Goal: Find specific page/section: Find specific page/section

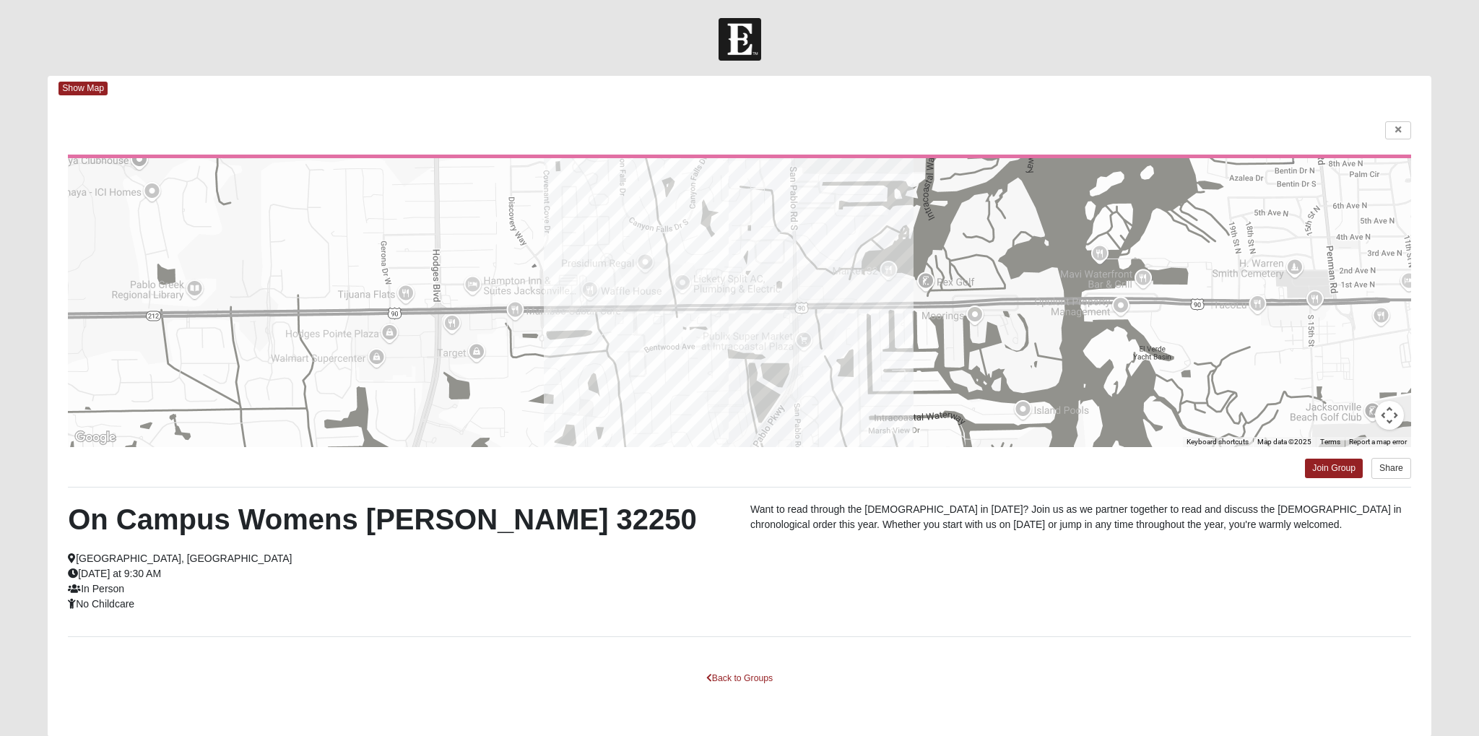
drag, startPoint x: 525, startPoint y: 32, endPoint x: 534, endPoint y: 40, distance: 12.8
click at [525, 32] on div at bounding box center [739, 39] width 1479 height 43
click at [742, 679] on link "Back to Groups" at bounding box center [739, 678] width 85 height 22
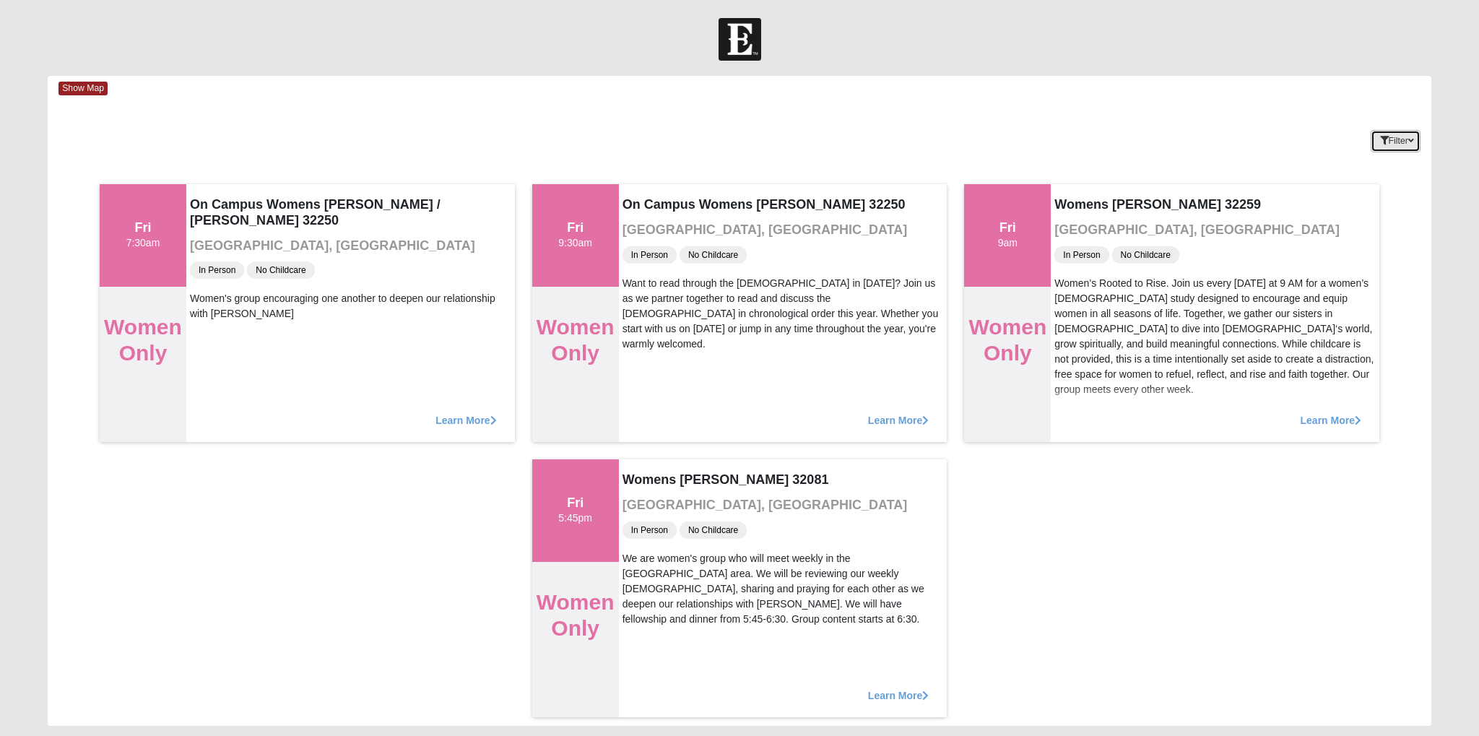
click at [1399, 137] on button "Filter" at bounding box center [1396, 141] width 50 height 22
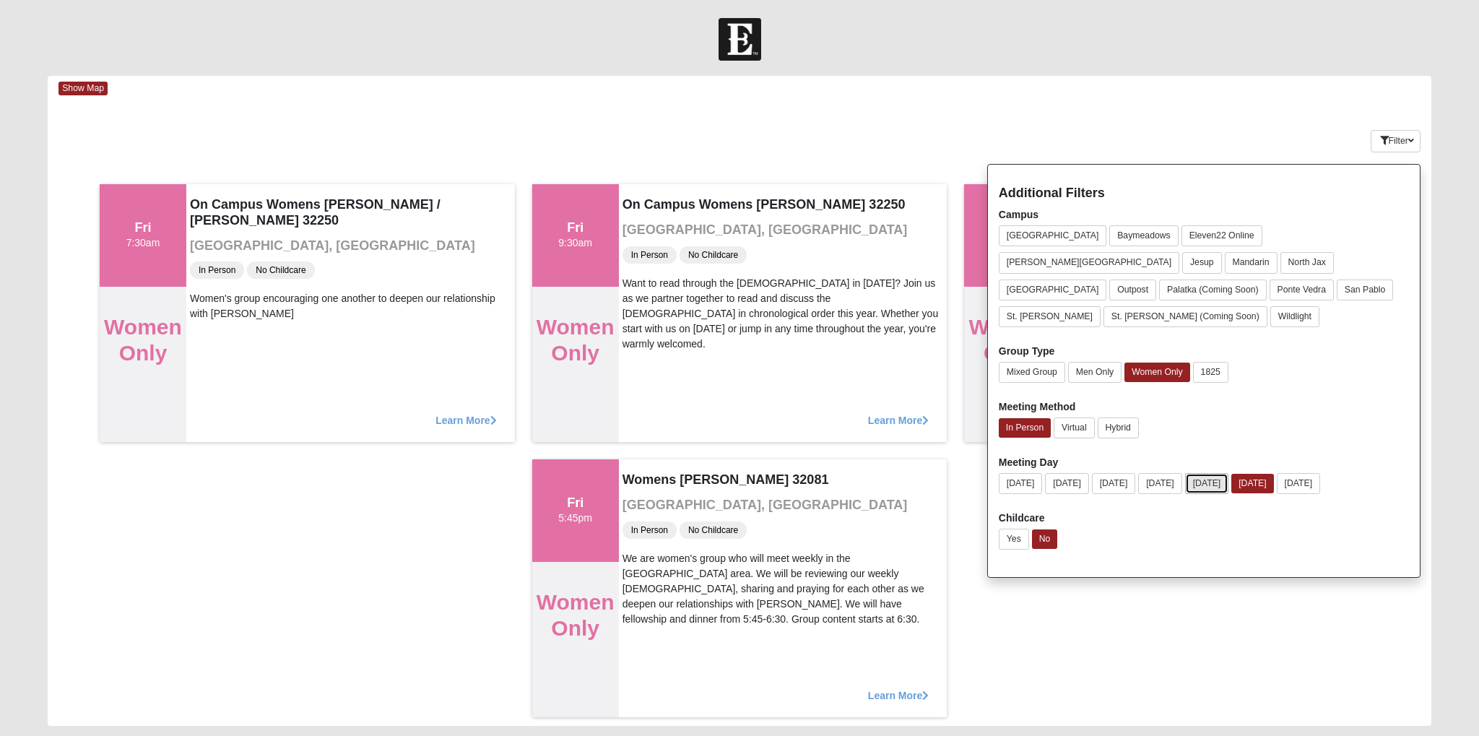
click at [1229, 473] on button "[DATE]" at bounding box center [1207, 483] width 44 height 21
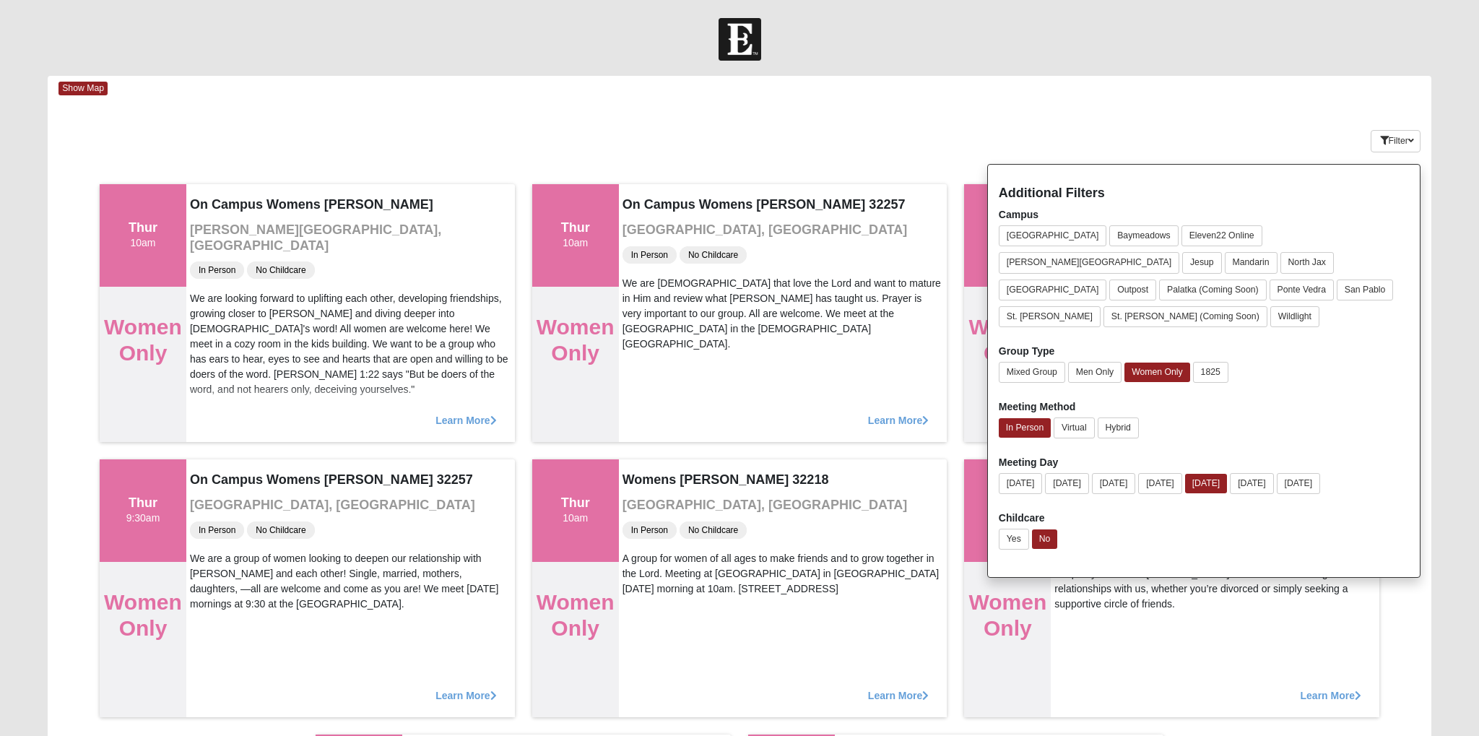
click at [1180, 116] on div "Keywords Filter Additional Filters Campus [GEOGRAPHIC_DATA] [GEOGRAPHIC_DATA] E…" at bounding box center [740, 138] width 1384 height 53
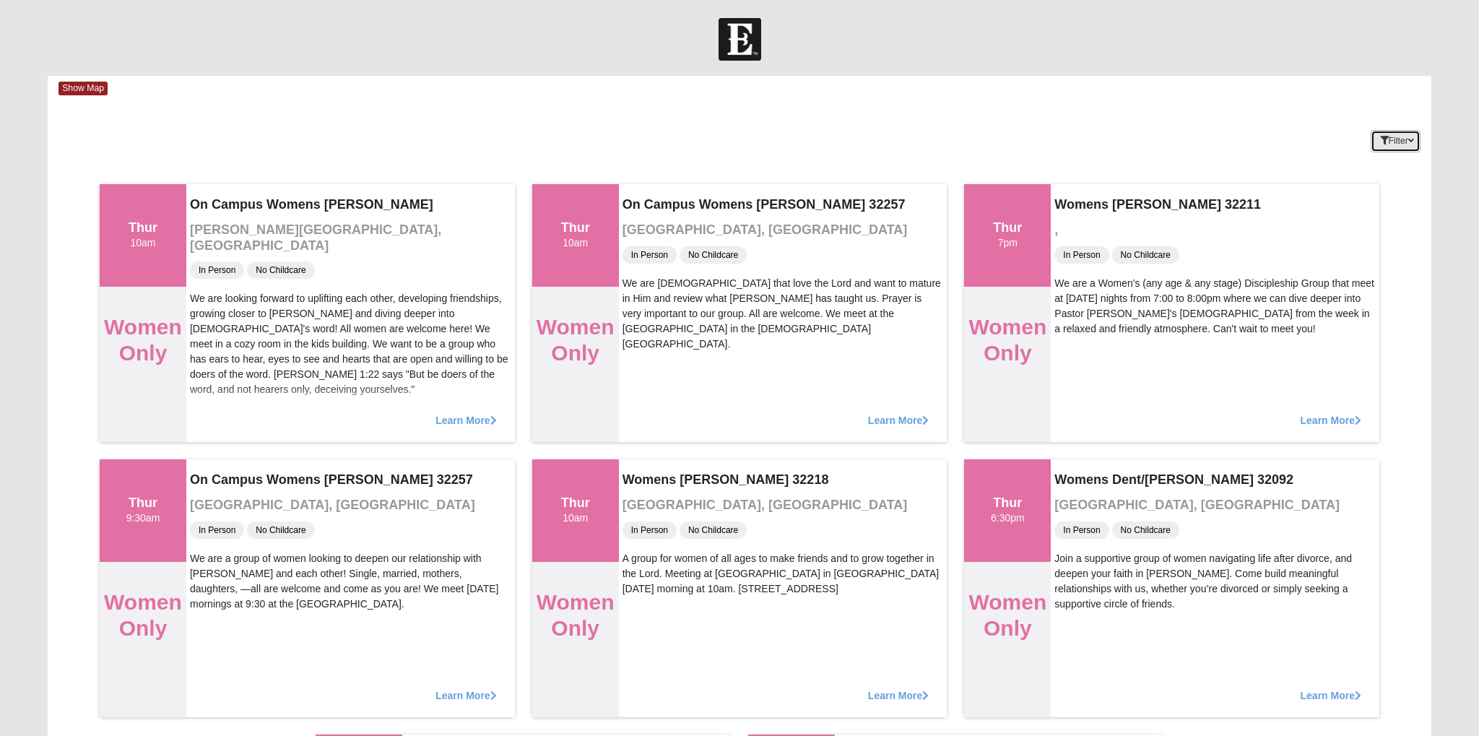
click at [1400, 142] on button "Filter" at bounding box center [1396, 141] width 50 height 22
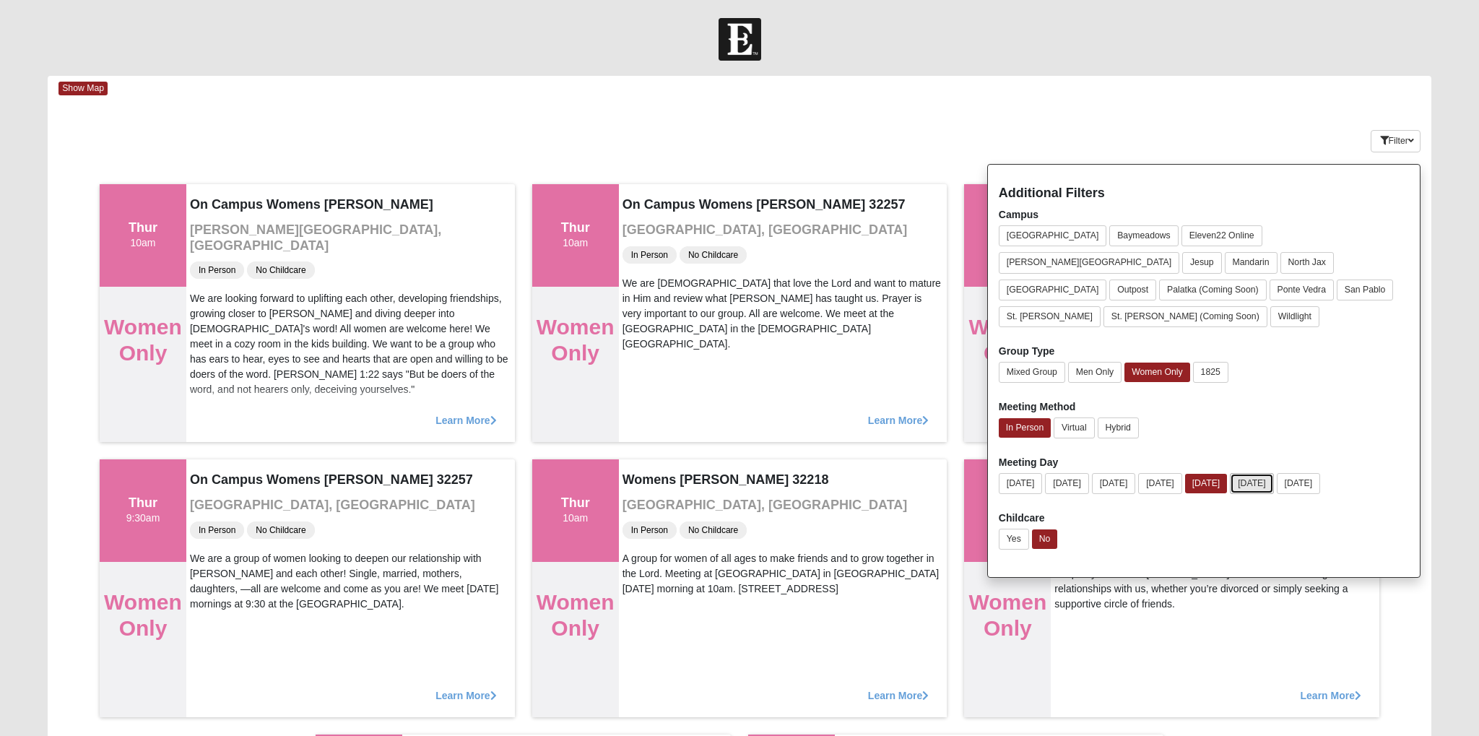
click at [1274, 473] on button "[DATE]" at bounding box center [1252, 483] width 44 height 21
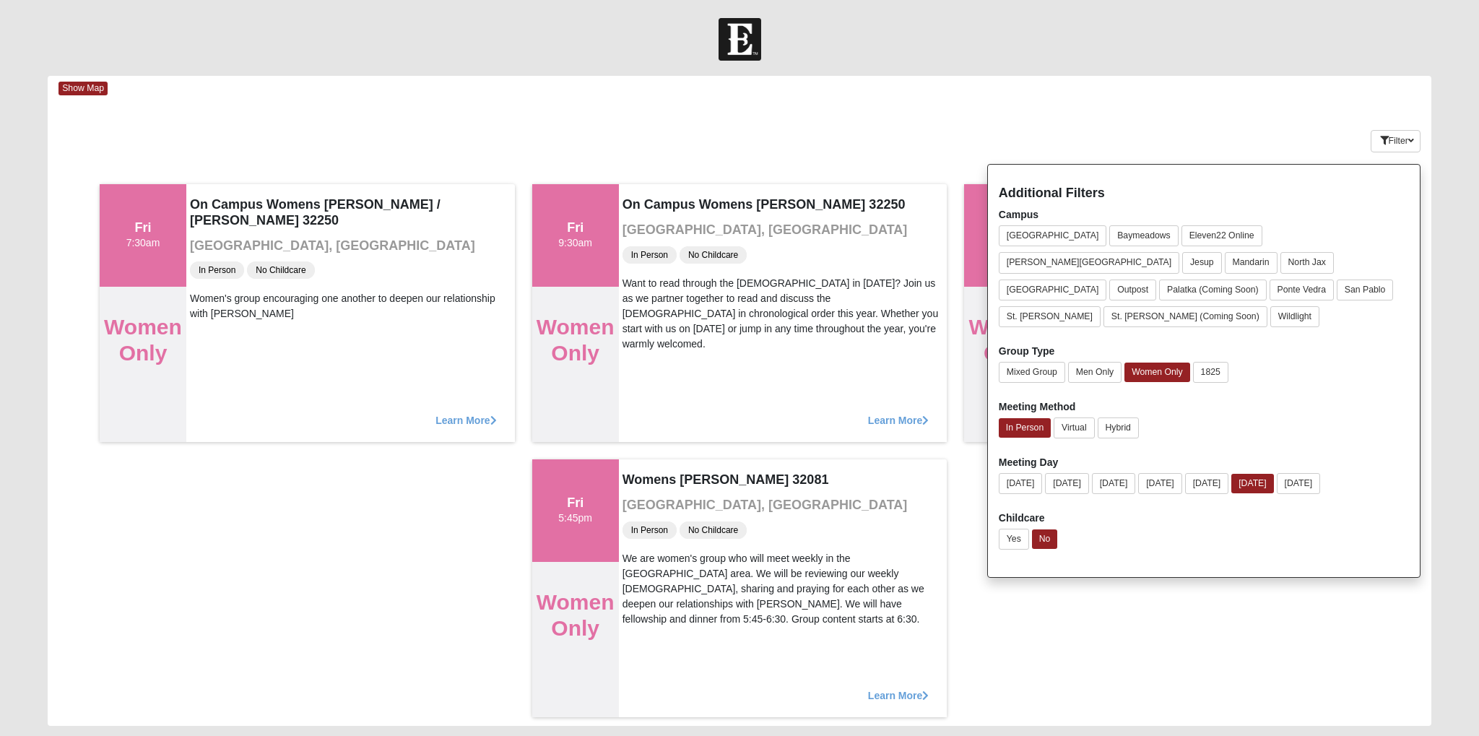
click at [1161, 561] on div "Tue 7pm Mixed Group Mixed [PERSON_NAME] 32068 [GEOGRAPHIC_DATA], [GEOGRAPHIC_DA…" at bounding box center [740, 451] width 1384 height 550
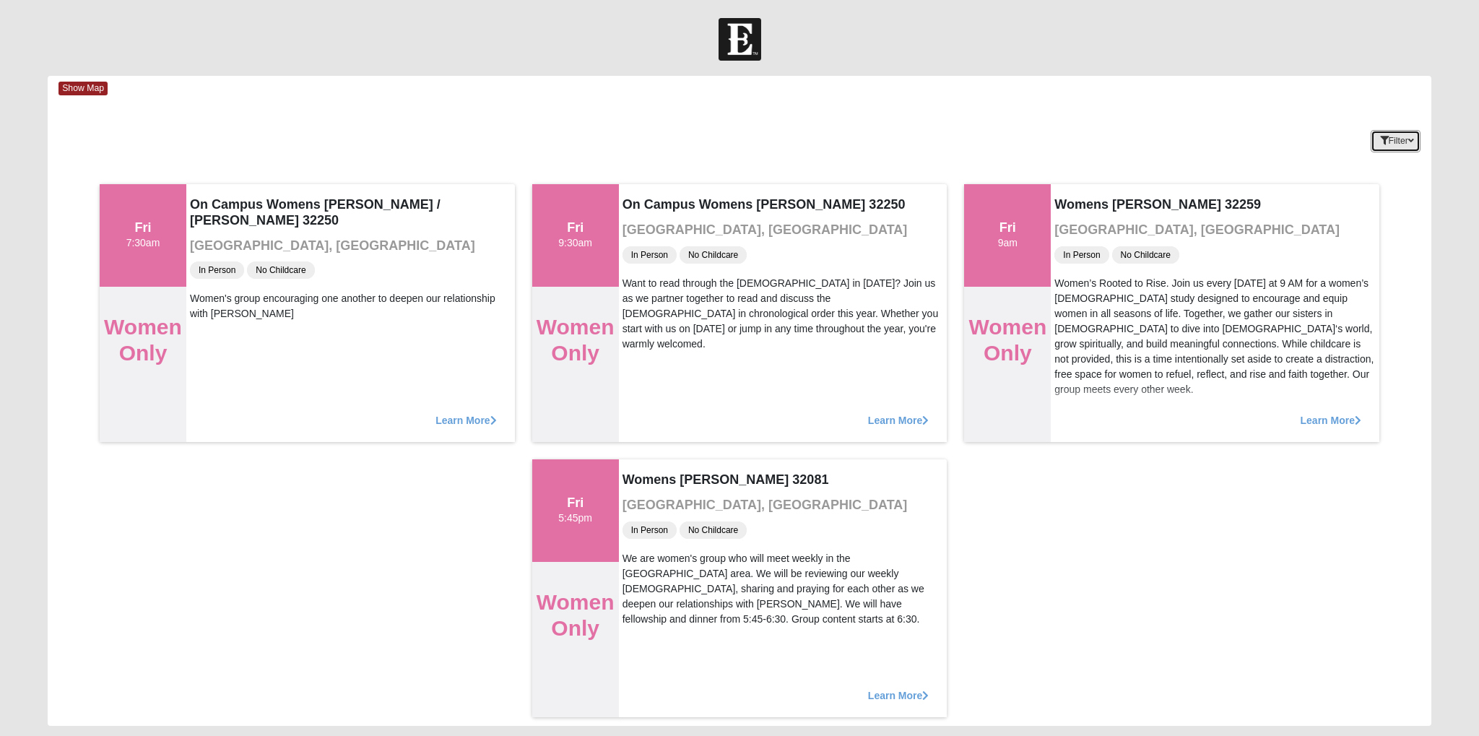
drag, startPoint x: 1400, startPoint y: 139, endPoint x: 1357, endPoint y: 137, distance: 42.7
click at [1400, 139] on button "Filter" at bounding box center [1396, 141] width 50 height 22
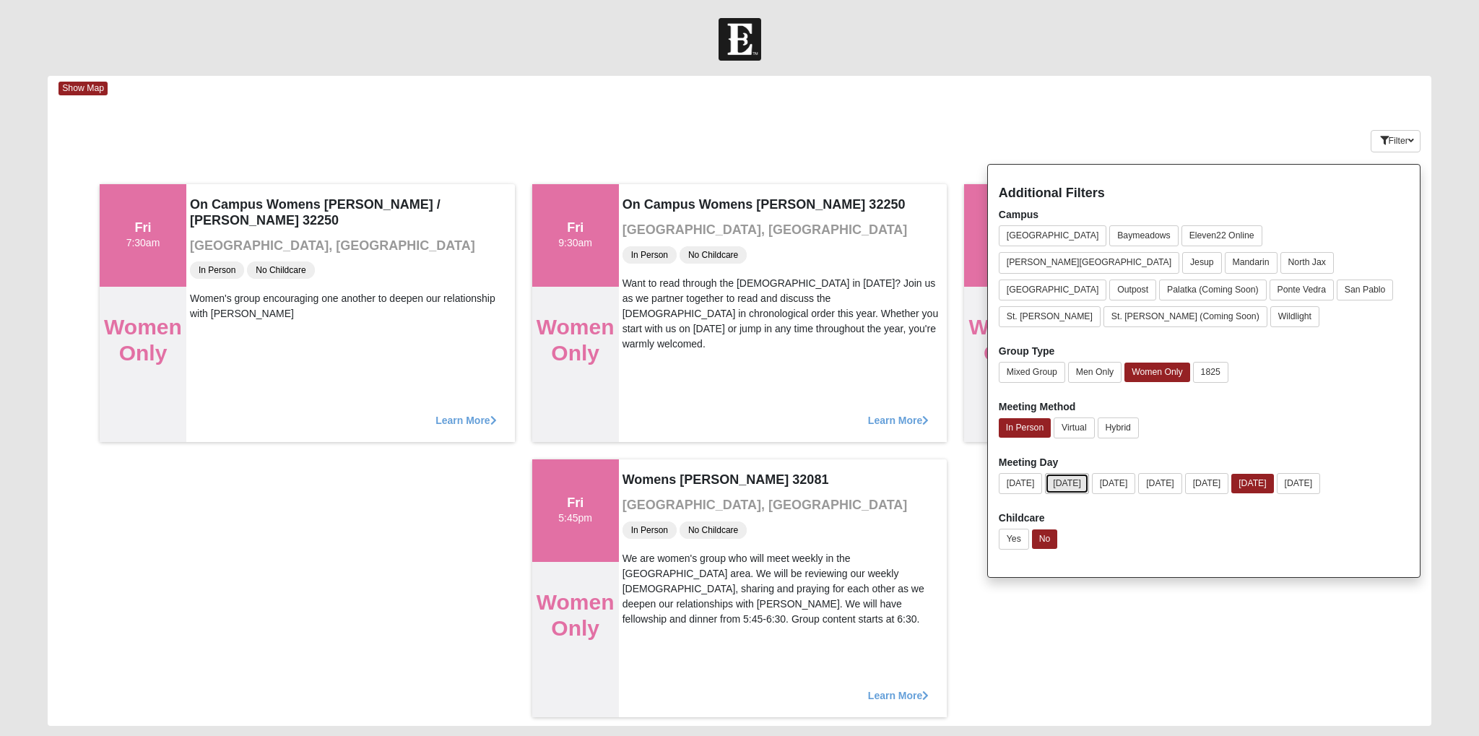
drag, startPoint x: 1073, startPoint y: 462, endPoint x: 1065, endPoint y: 462, distance: 7.9
click at [1073, 473] on button "[DATE]" at bounding box center [1067, 483] width 44 height 21
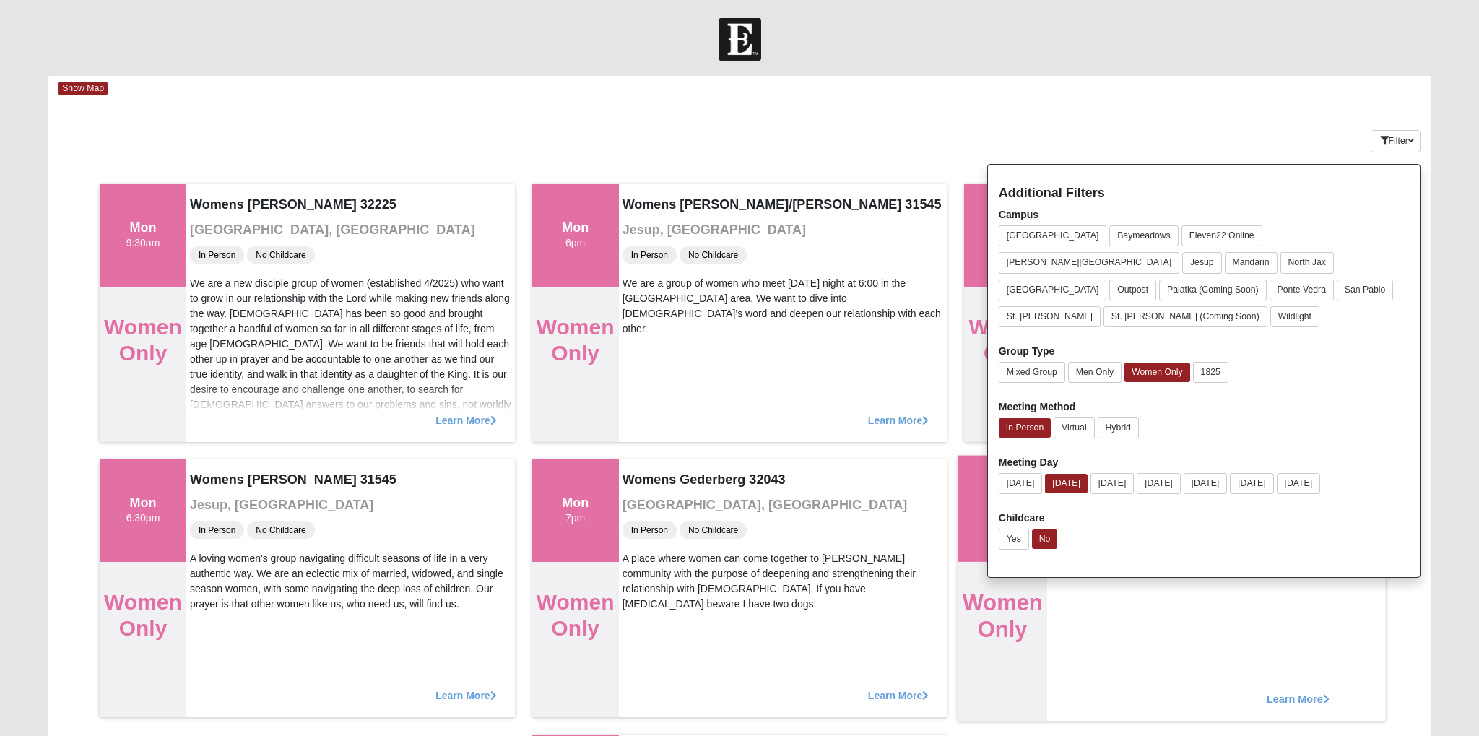
drag, startPoint x: 1115, startPoint y: 625, endPoint x: 1114, endPoint y: 612, distance: 12.3
click at [1115, 622] on div "Womens [PERSON_NAME] 32205 [GEOGRAPHIC_DATA], [GEOGRAPHIC_DATA] In Person No Ch…" at bounding box center [1197, 588] width 301 height 266
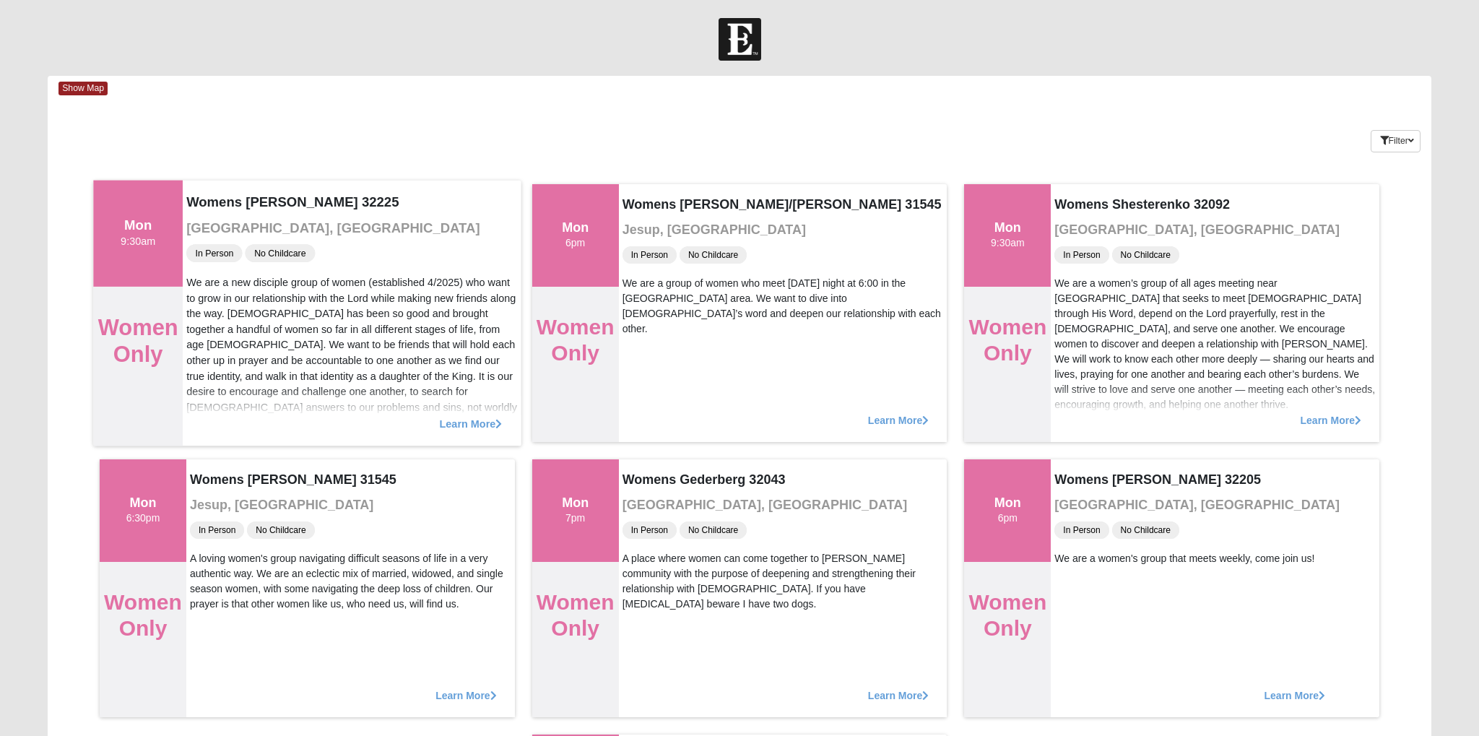
click at [462, 416] on span "Learn More" at bounding box center [471, 416] width 63 height 0
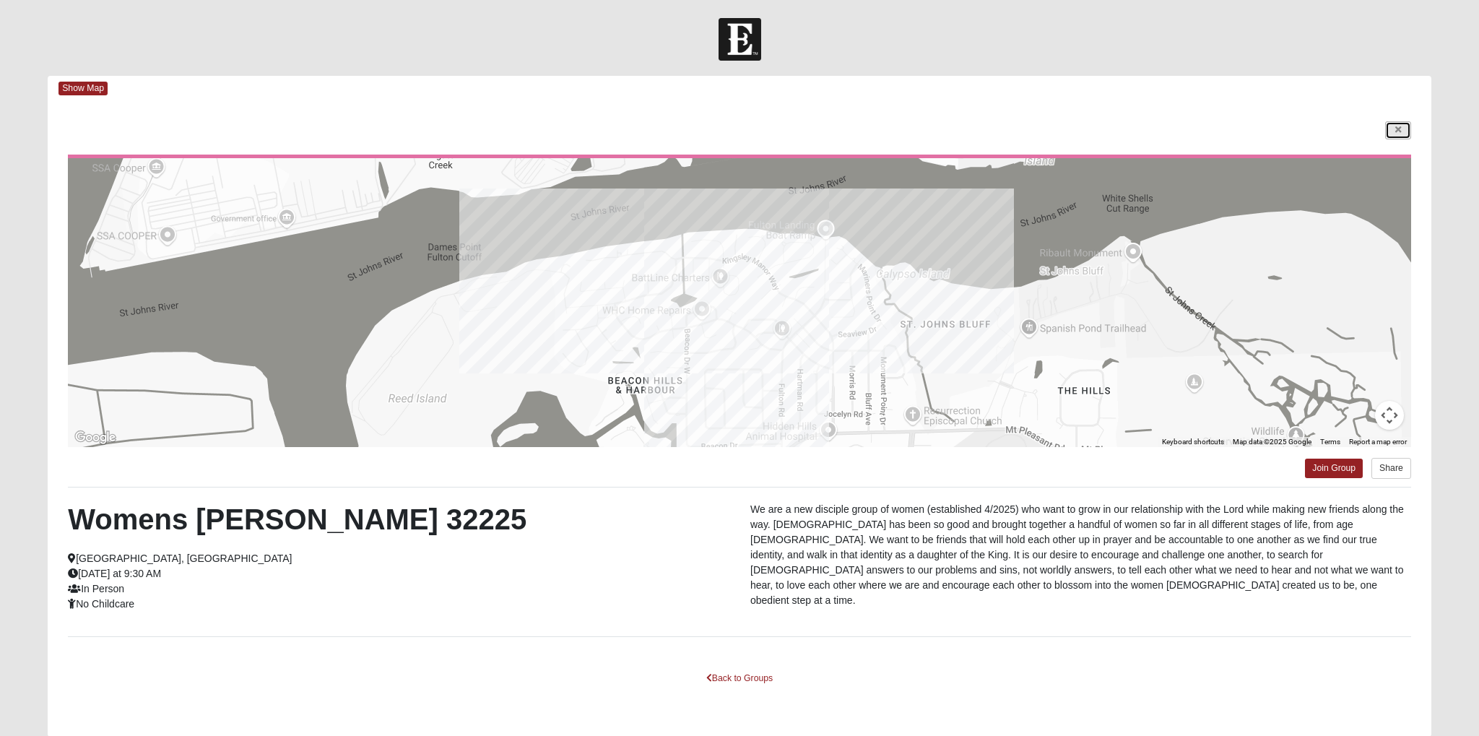
click at [1395, 131] on icon at bounding box center [1398, 130] width 6 height 9
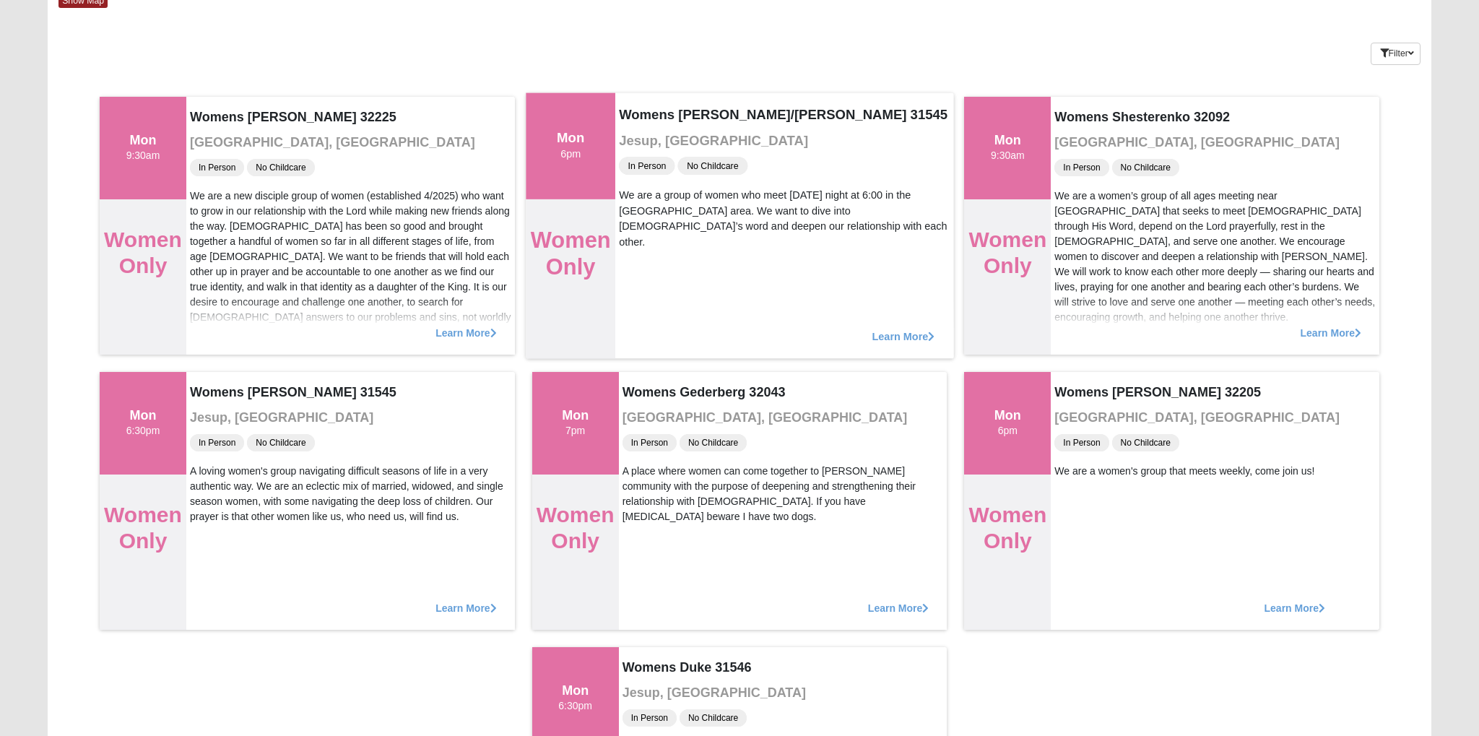
scroll to position [87, 0]
